Goal: Find contact information: Find contact information

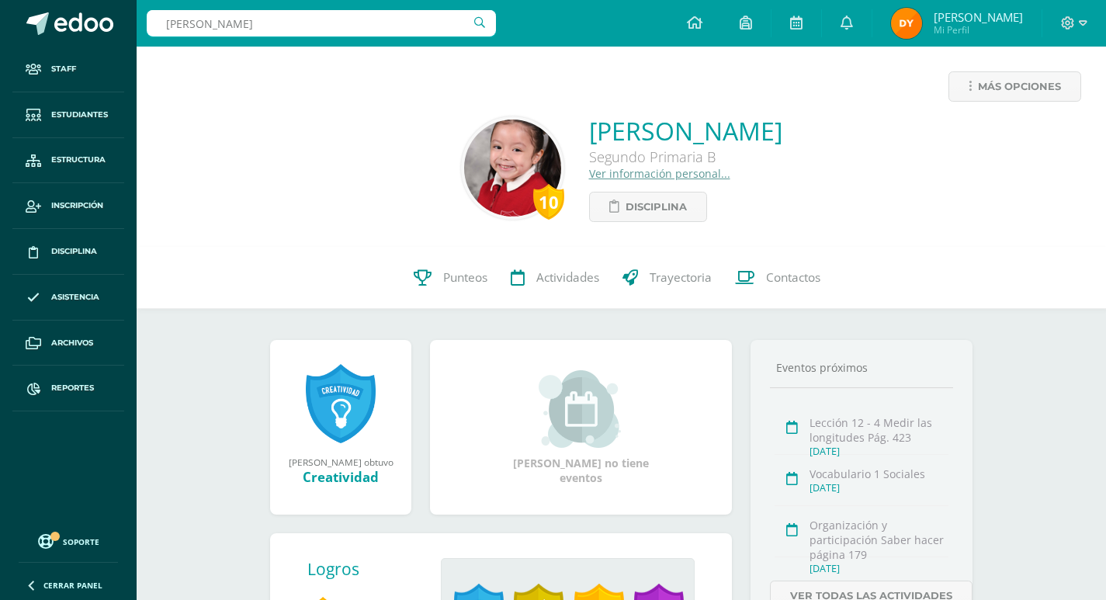
type input "allison maravilla"
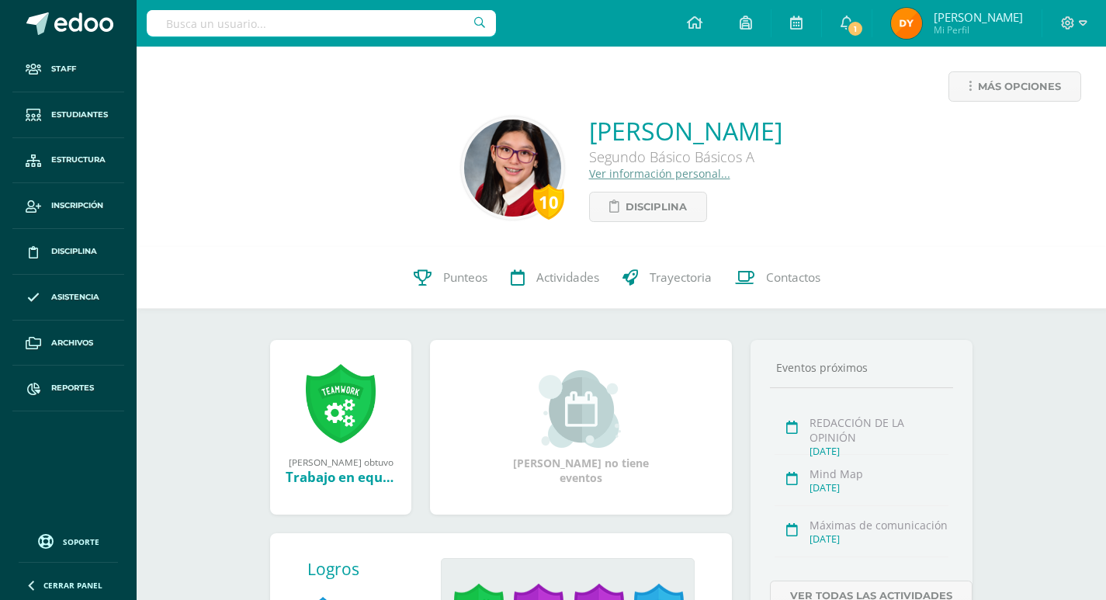
click at [557, 127] on div "10 [PERSON_NAME] Segundo Básico Básicos A Ver información personal... Disciplina" at bounding box center [621, 168] width 945 height 108
click at [529, 127] on div "10 [PERSON_NAME] Segundo Básico Básicos A Ver información personal... Disciplina" at bounding box center [621, 168] width 945 height 108
drag, startPoint x: 531, startPoint y: 127, endPoint x: 740, endPoint y: 155, distance: 211.4
click at [741, 155] on div "10 [PERSON_NAME] Segundo Básico Básicos A Ver información personal... Disciplina" at bounding box center [621, 168] width 945 height 108
copy div "[PERSON_NAME] Segundo Básico Básicos A"
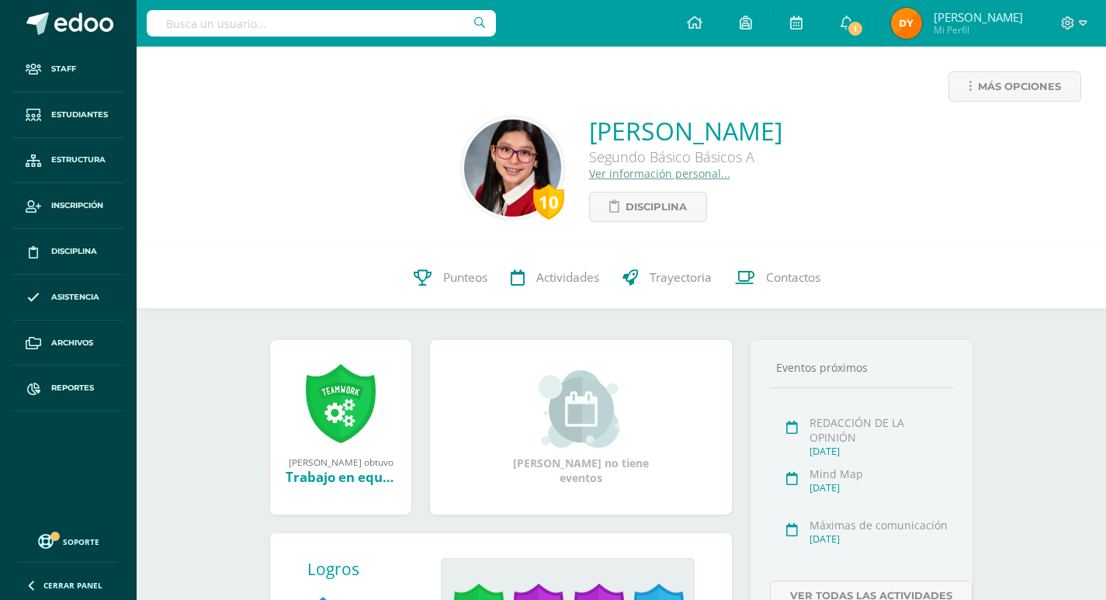
click at [348, 35] on input "text" at bounding box center [321, 23] width 349 height 26
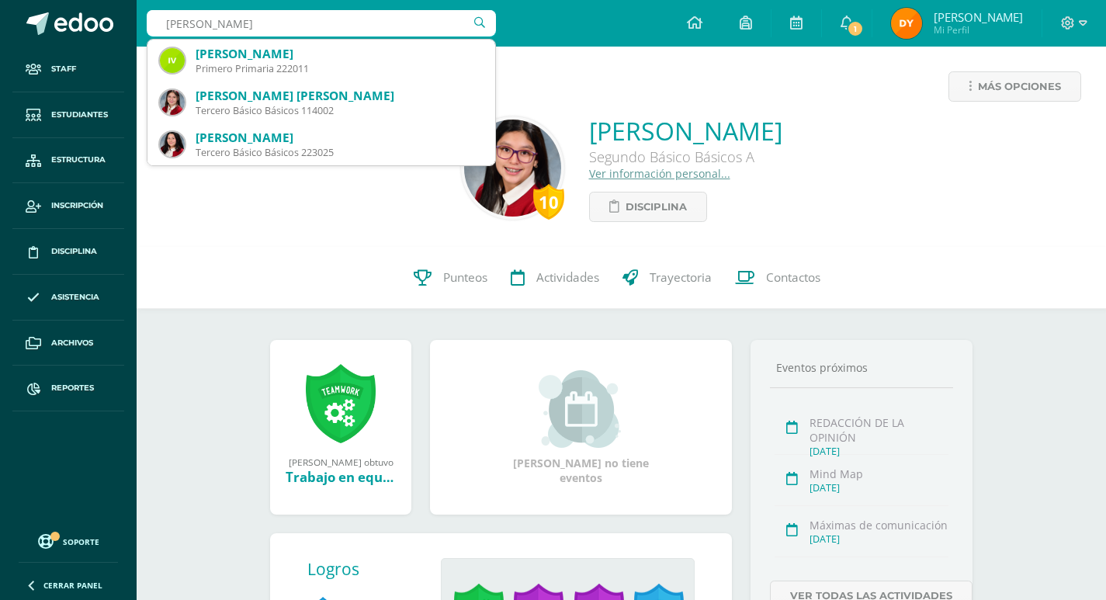
type input "[PERSON_NAME]"
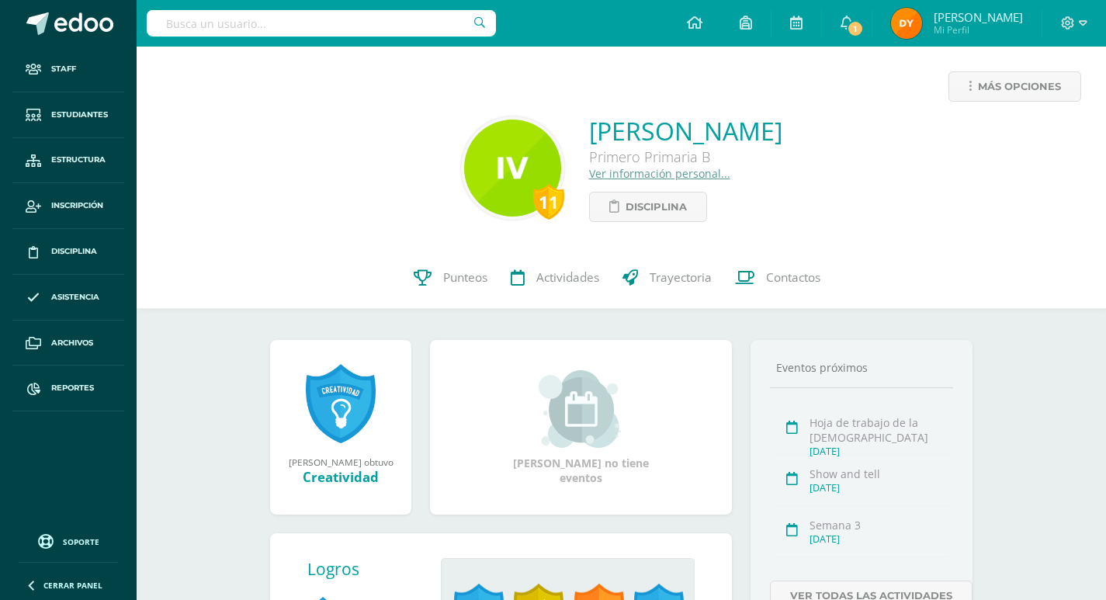
drag, startPoint x: 523, startPoint y: 129, endPoint x: 834, endPoint y: 127, distance: 311.2
click at [834, 127] on div "11 Isabella Desireé Vela Cano Primero Primaria B Ver información personal... Di…" at bounding box center [621, 168] width 945 height 108
copy link "[PERSON_NAME]"
click at [601, 171] on link "Ver información personal..." at bounding box center [659, 173] width 141 height 15
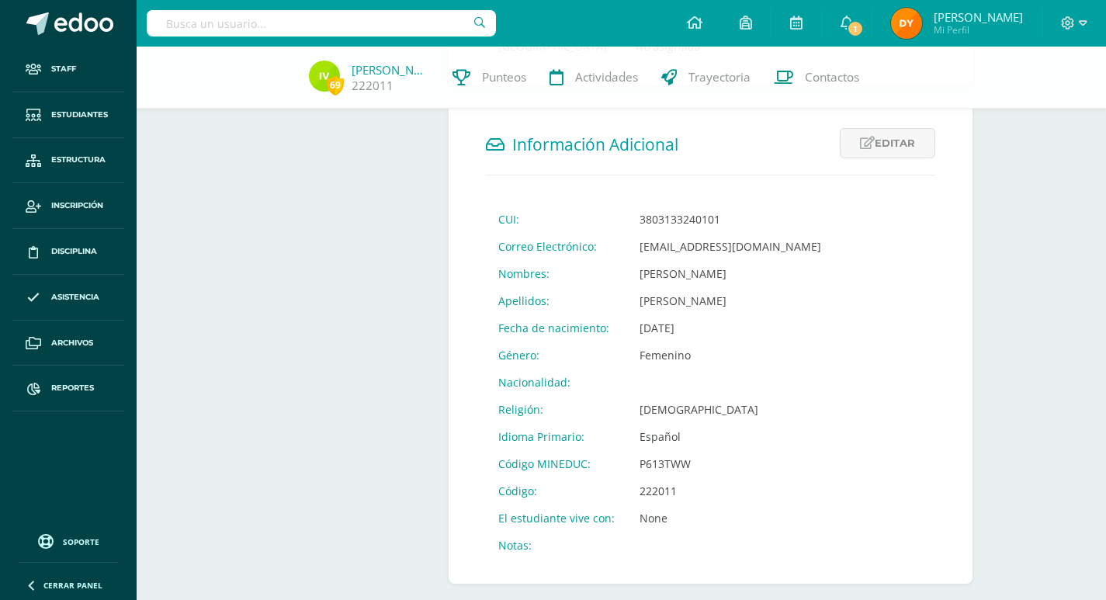
scroll to position [533, 0]
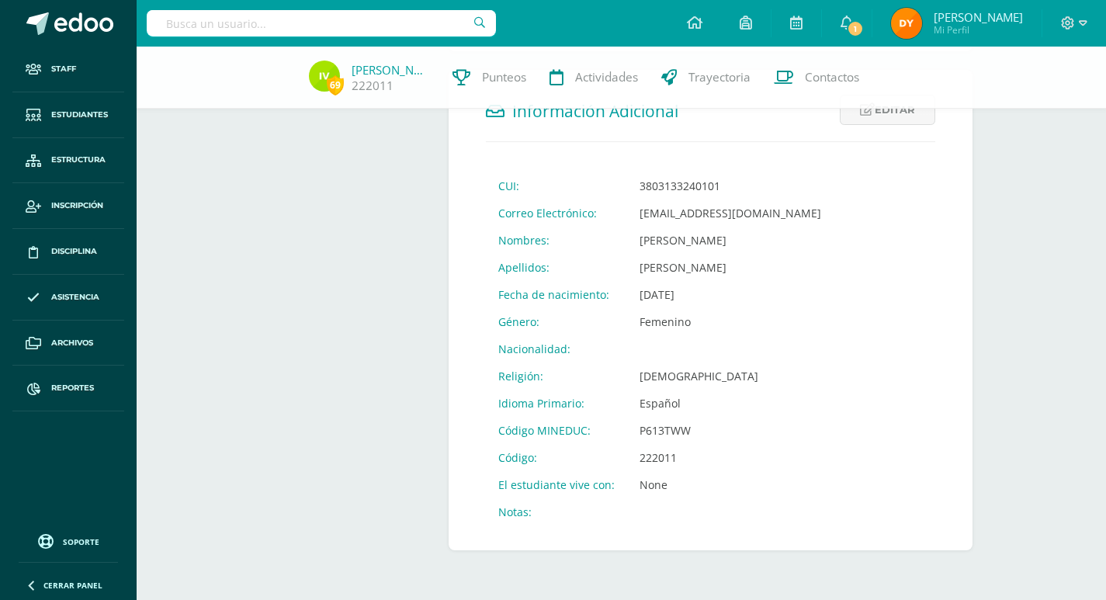
click at [657, 425] on td "P613TWW" at bounding box center [730, 430] width 206 height 27
copy td "P613TWW"
click at [374, 69] on link "Isabella Vela" at bounding box center [391, 70] width 78 height 16
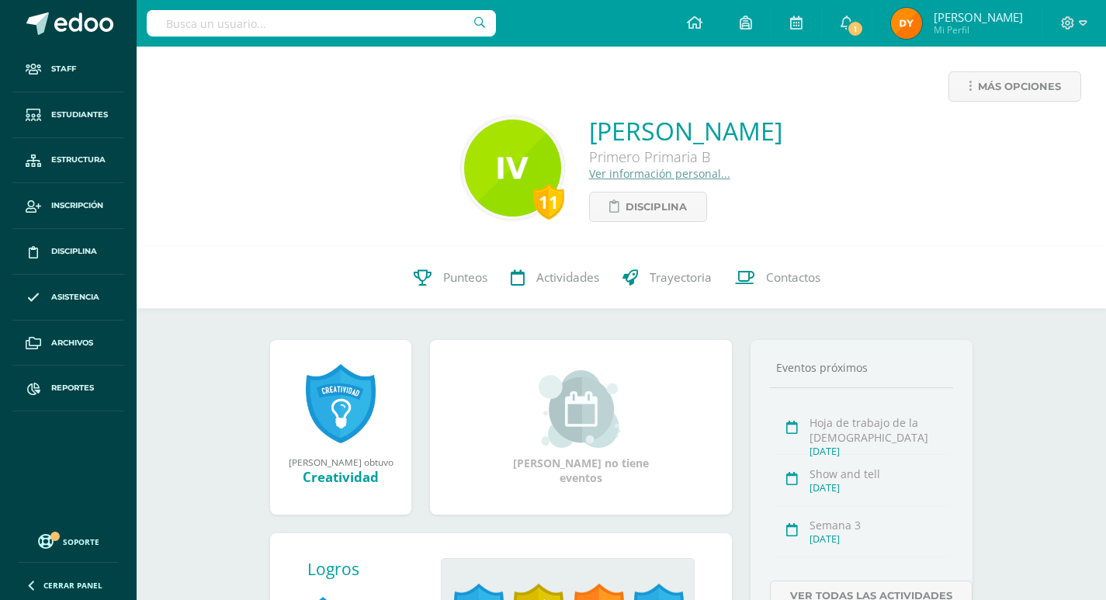
click at [336, 25] on input "text" at bounding box center [321, 23] width 349 height 26
type input "s"
type input "molina sosa"
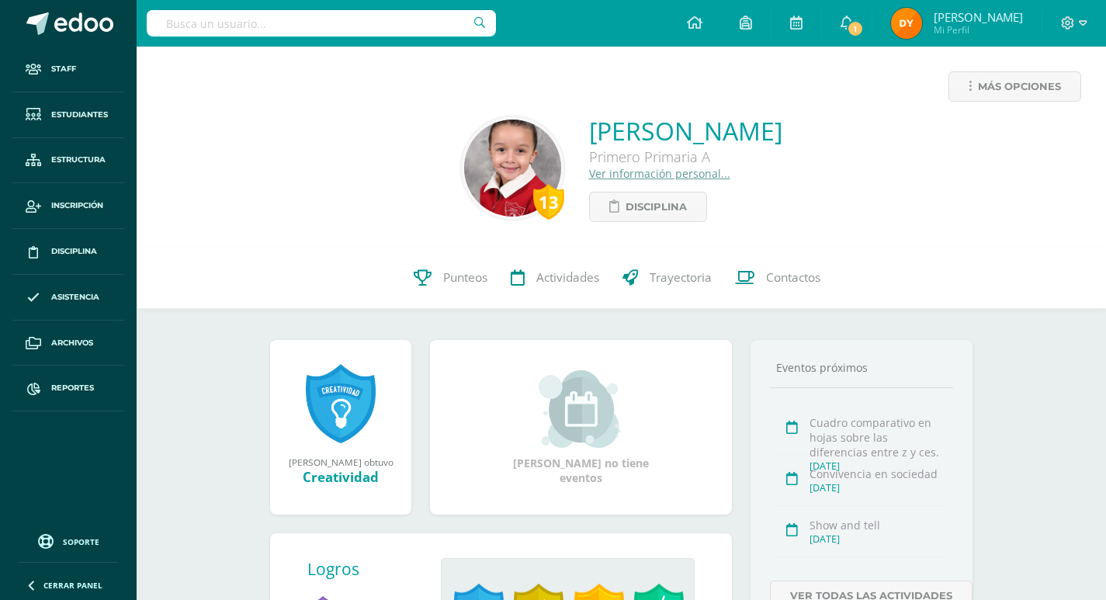
click at [643, 175] on link "Ver información personal..." at bounding box center [659, 173] width 141 height 15
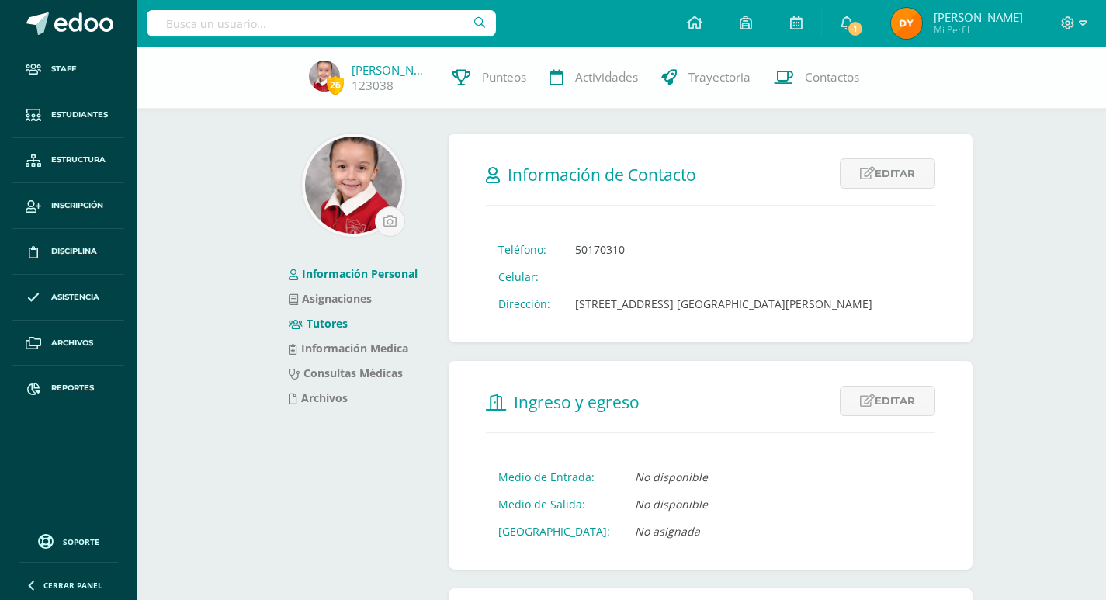
click at [334, 321] on link "Tutores" at bounding box center [318, 323] width 59 height 15
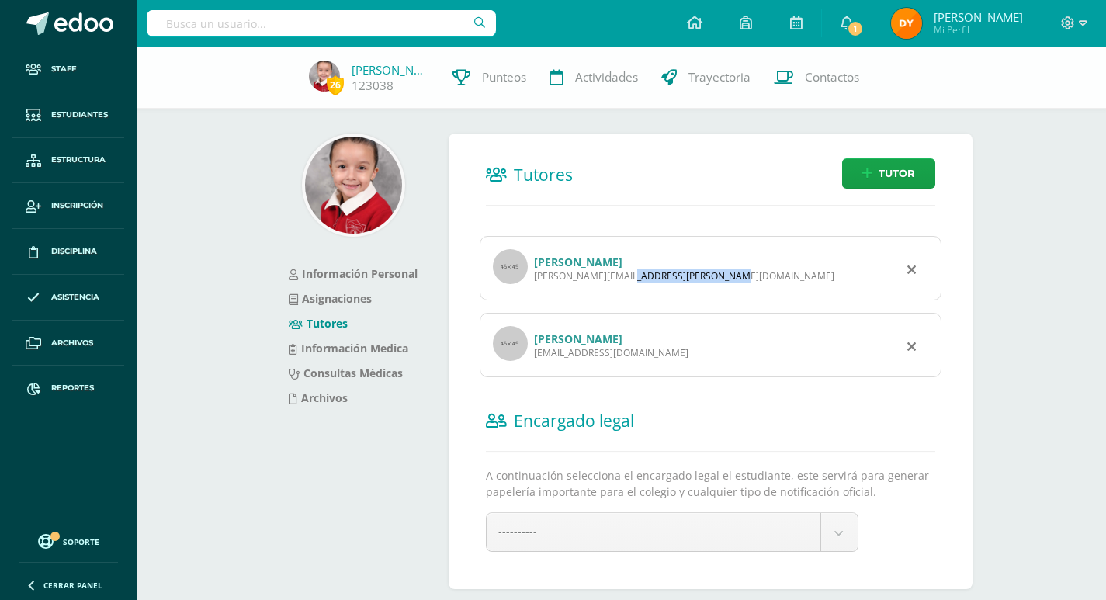
drag, startPoint x: 639, startPoint y: 279, endPoint x: 536, endPoint y: 274, distance: 103.3
click at [536, 274] on div "[PERSON_NAME][EMAIL_ADDRESS][PERSON_NAME][DOMAIN_NAME]" at bounding box center [684, 275] width 300 height 13
copy div "[PERSON_NAME][EMAIL_ADDRESS][PERSON_NAME][DOMAIN_NAME]"
click at [319, 21] on input "text" at bounding box center [321, 23] width 349 height 26
